Goal: Information Seeking & Learning: Learn about a topic

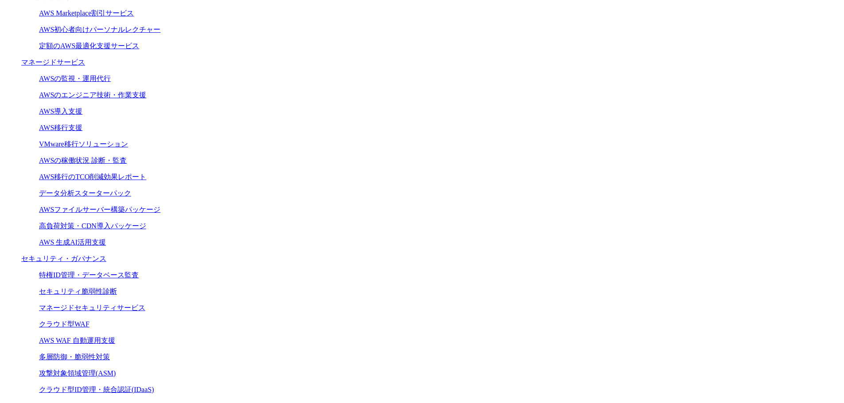
scroll to position [621, 0]
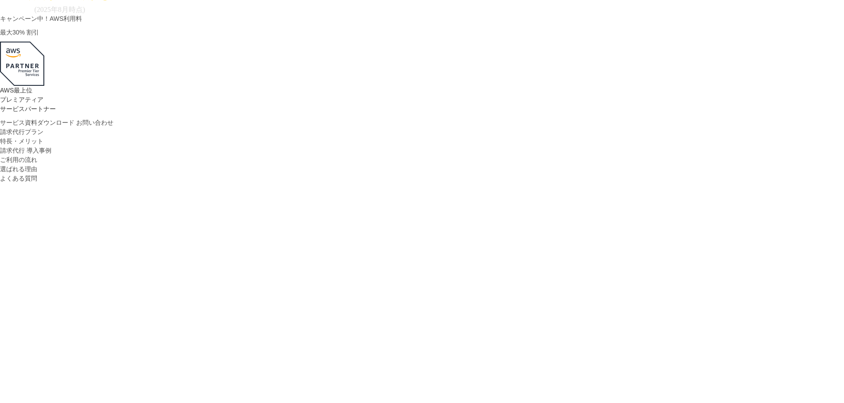
scroll to position [266, 0]
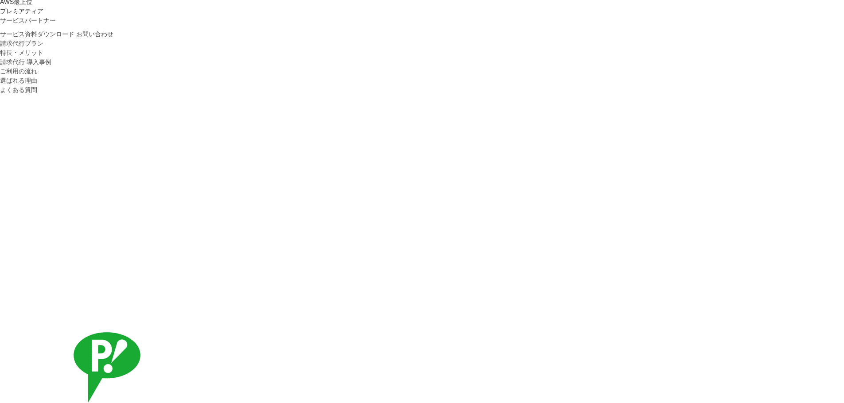
drag, startPoint x: 267, startPoint y: 192, endPoint x: 340, endPoint y: 185, distance: 73.4
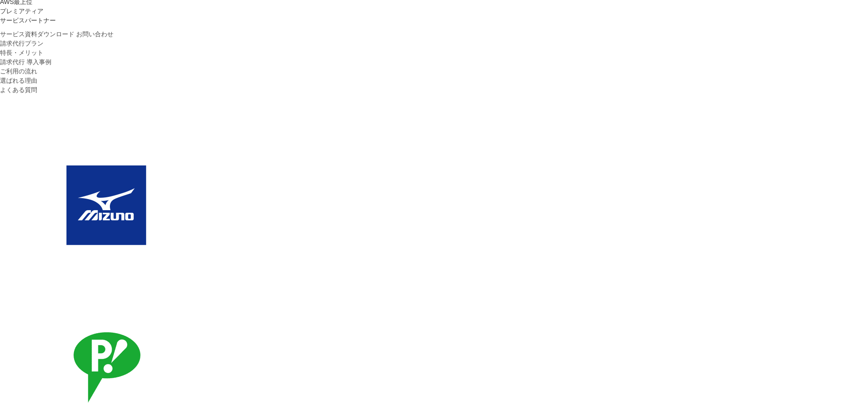
drag, startPoint x: 189, startPoint y: 191, endPoint x: 405, endPoint y: 193, distance: 216.1
copy h2 "C-ChorusのAWS請求代行サービス"
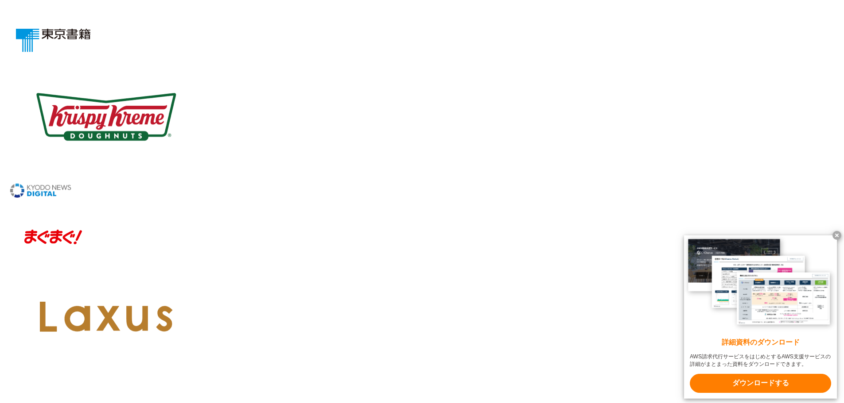
scroll to position [930, 0]
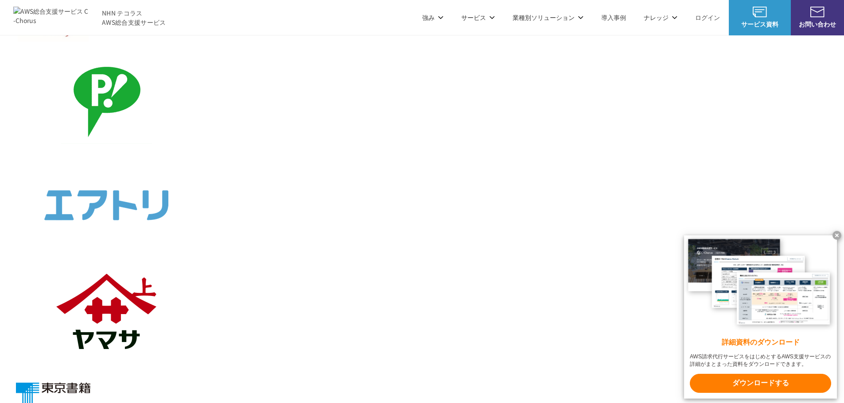
scroll to position [266, 0]
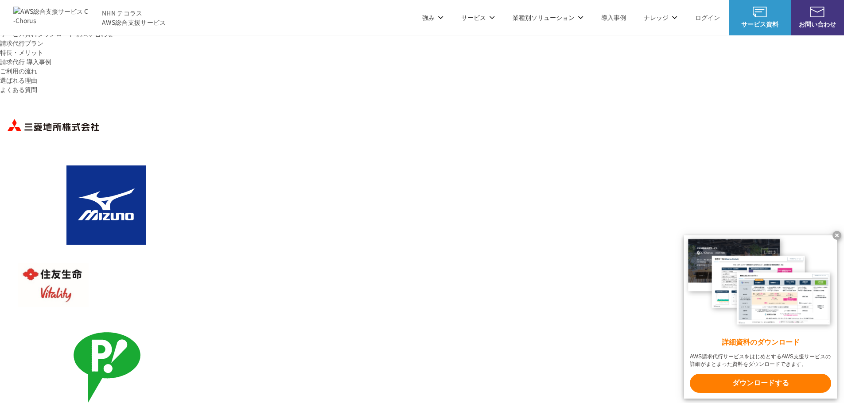
copy h2 "C-ChorusのAWS請求代行サービス"
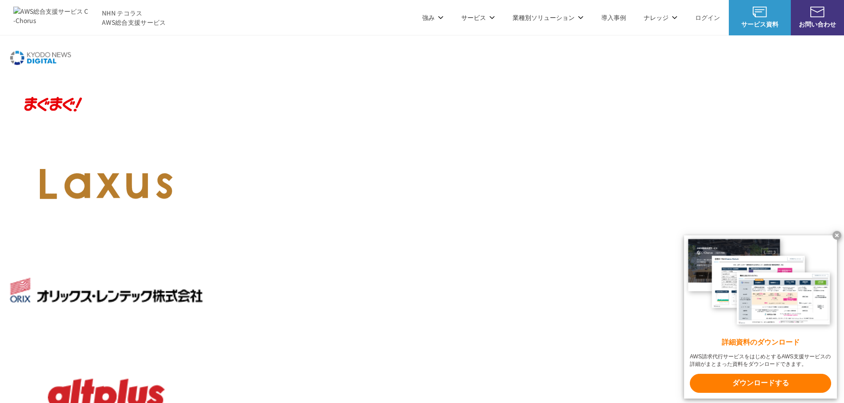
scroll to position [842, 0]
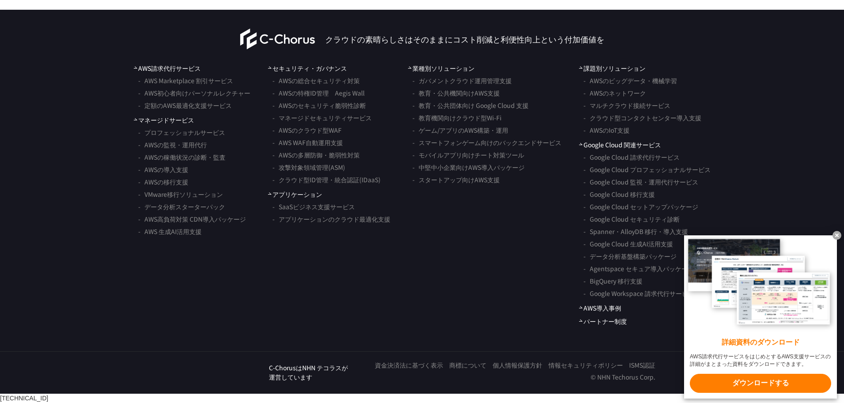
scroll to position [2809, 0]
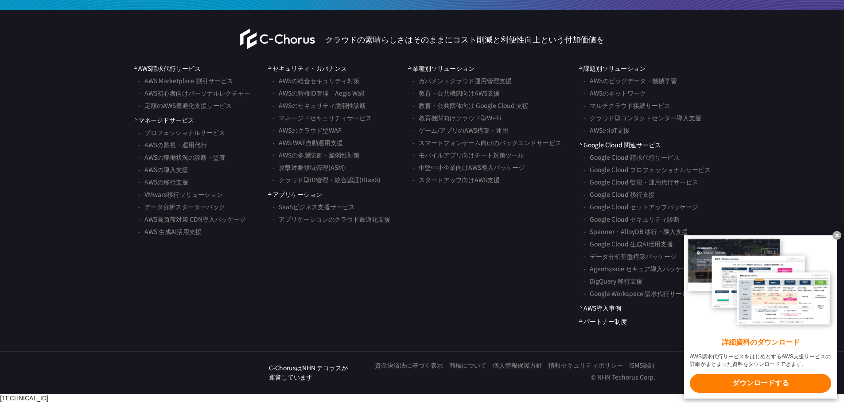
click at [477, 370] on link "商標について" at bounding box center [467, 365] width 37 height 9
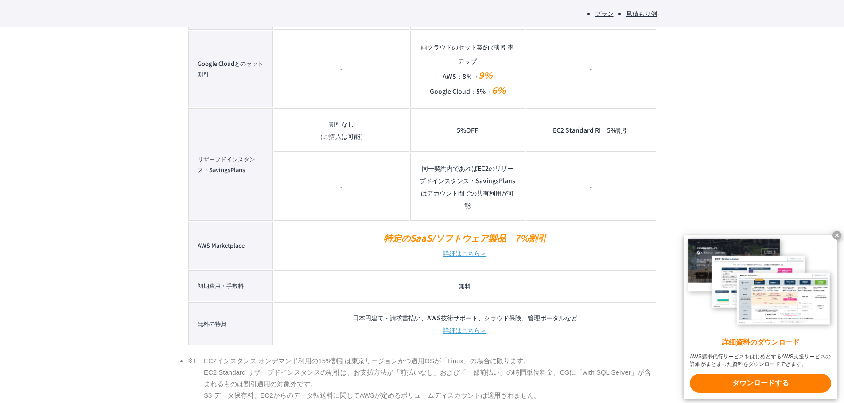
scroll to position [2676, 0]
